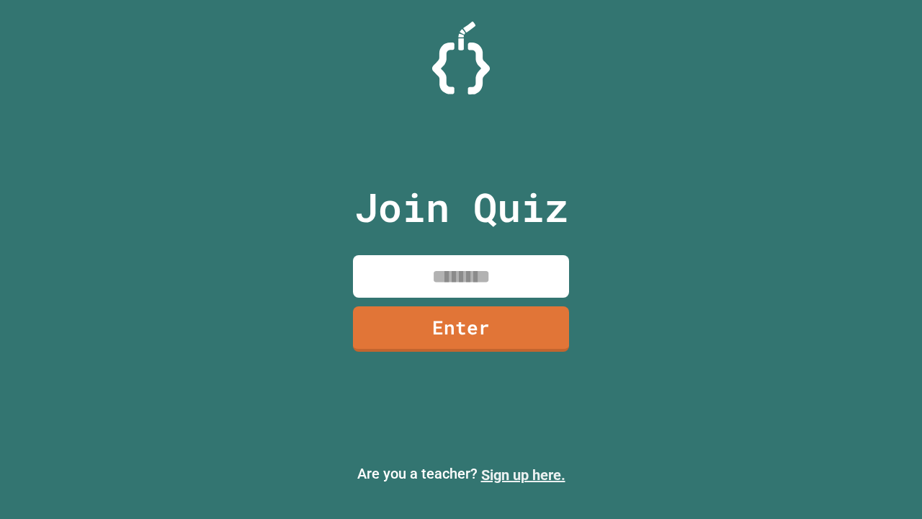
click at [523, 475] on link "Sign up here." at bounding box center [523, 474] width 84 height 17
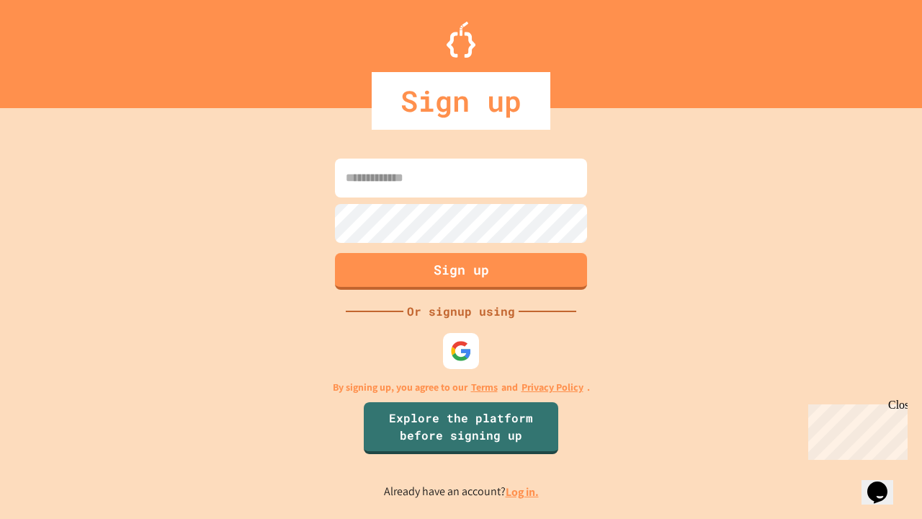
click at [523, 491] on link "Log in." at bounding box center [522, 491] width 33 height 15
